Goal: Information Seeking & Learning: Find specific fact

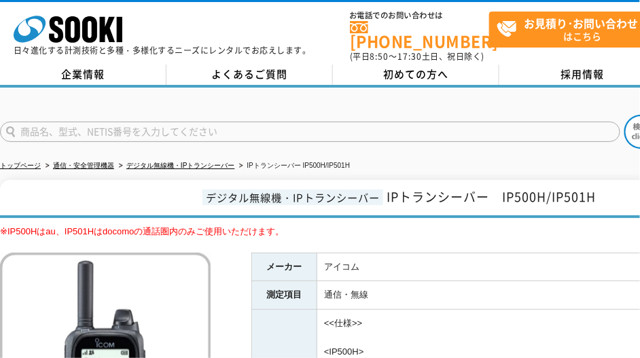
click at [211, 123] on input "text" at bounding box center [310, 132] width 620 height 20
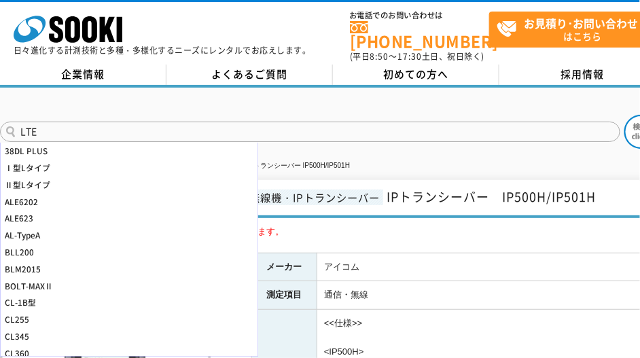
type input "LTE"
click at [624, 115] on button at bounding box center [641, 132] width 34 height 34
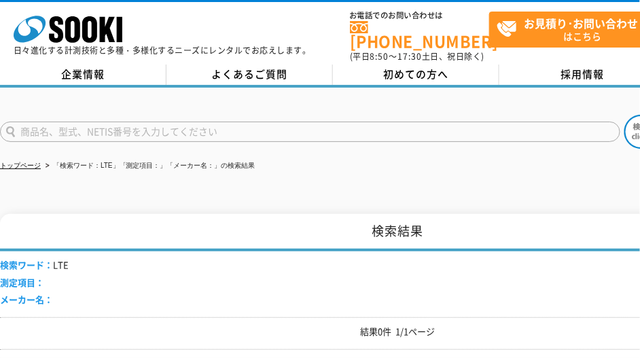
click at [211, 123] on input "text" at bounding box center [310, 132] width 620 height 20
click at [624, 115] on button at bounding box center [641, 132] width 34 height 34
click at [123, 126] on input "カーテル" at bounding box center [310, 132] width 620 height 20
type input "カーデル"
click at [624, 115] on button at bounding box center [641, 132] width 34 height 34
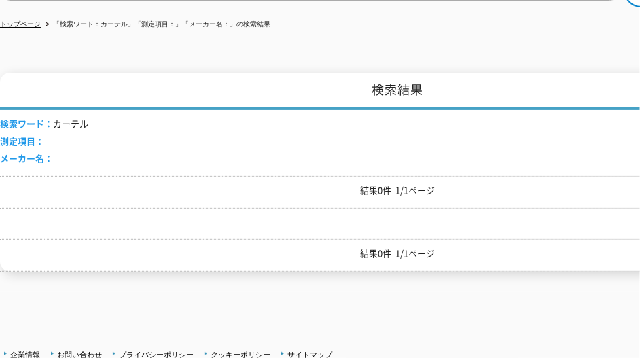
scroll to position [244, 0]
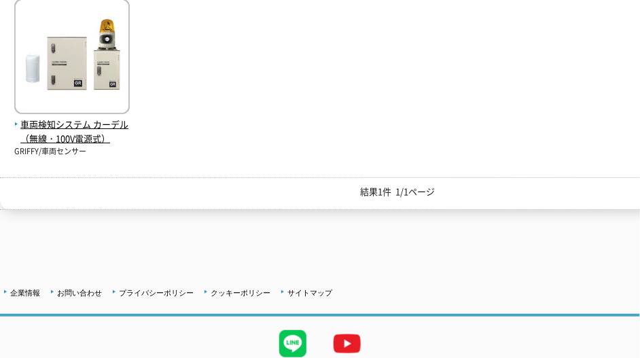
scroll to position [377, 0]
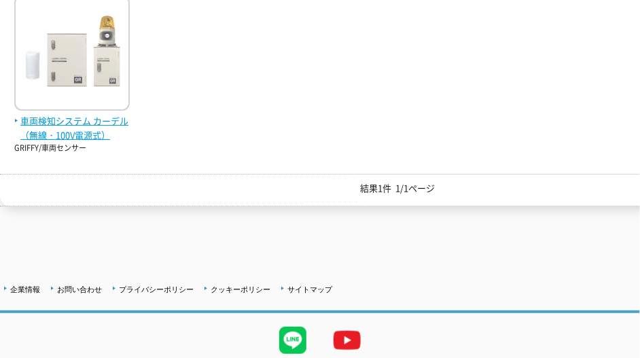
click at [88, 81] on img at bounding box center [71, 54] width 115 height 119
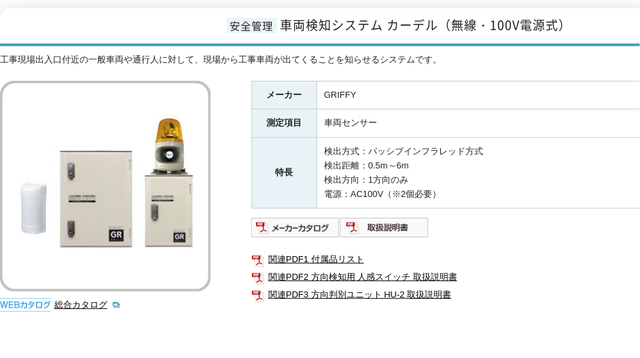
scroll to position [188, 0]
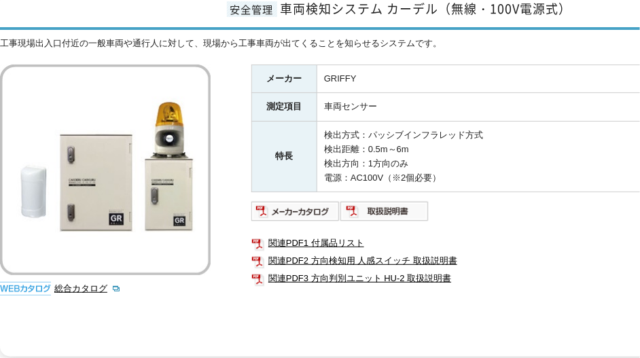
click at [327, 69] on td "GRIFFY" at bounding box center [555, 79] width 477 height 29
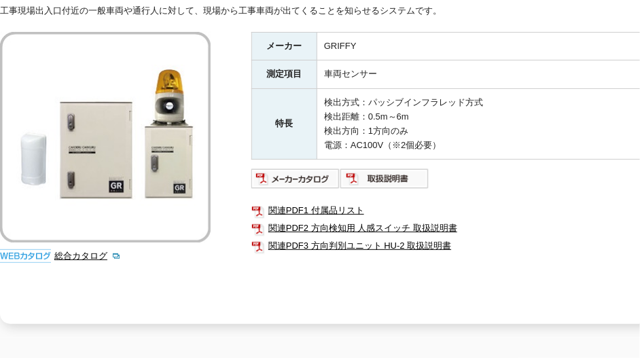
scroll to position [134, 0]
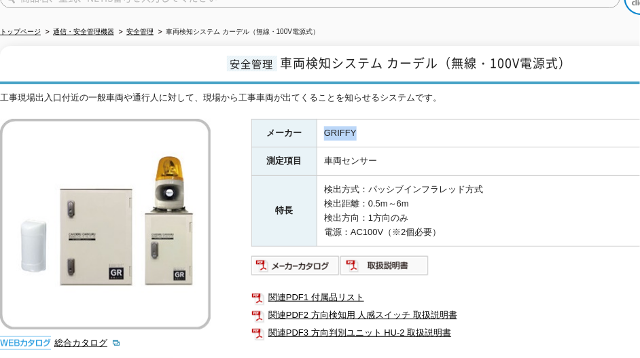
drag, startPoint x: 324, startPoint y: 120, endPoint x: 397, endPoint y: 123, distance: 72.7
click at [398, 122] on td "GRIFFY" at bounding box center [555, 133] width 477 height 29
copy td "GRIFFY"
